Goal: Transaction & Acquisition: Purchase product/service

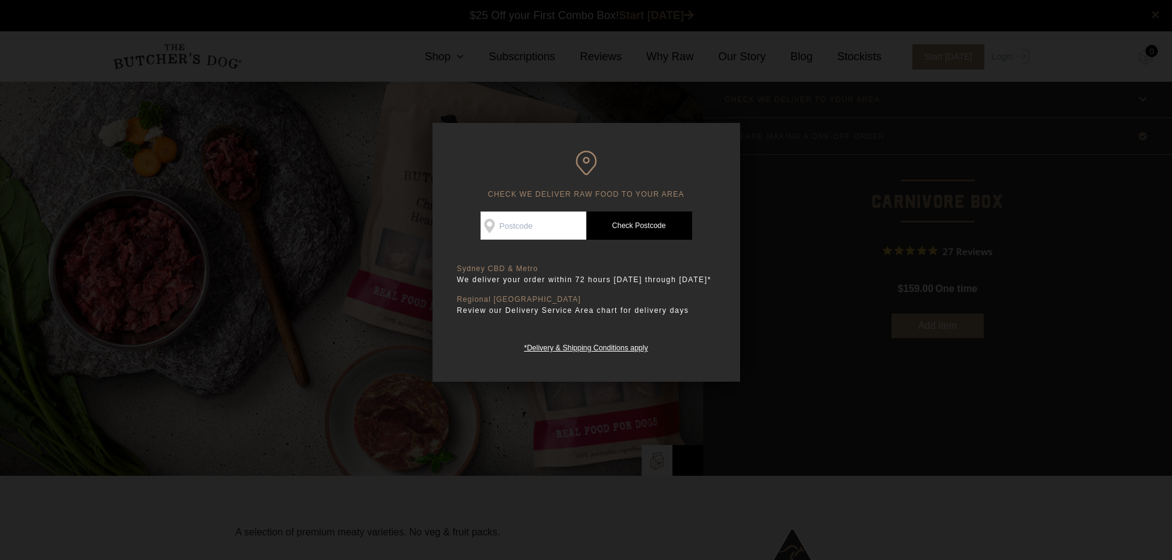
click at [528, 228] on input "Check Availability At" at bounding box center [533, 226] width 106 height 28
type input "2065"
click at [649, 223] on link "Check Postcode" at bounding box center [639, 226] width 106 height 28
